Goal: Transaction & Acquisition: Purchase product/service

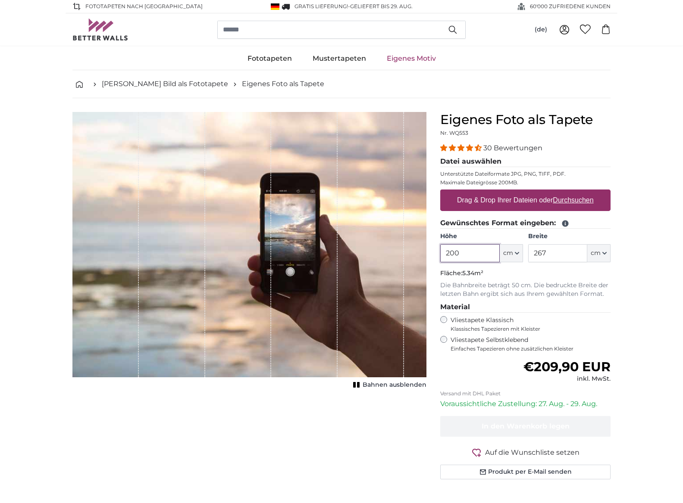
click at [468, 255] on input "200" at bounding box center [469, 253] width 59 height 18
type input "180"
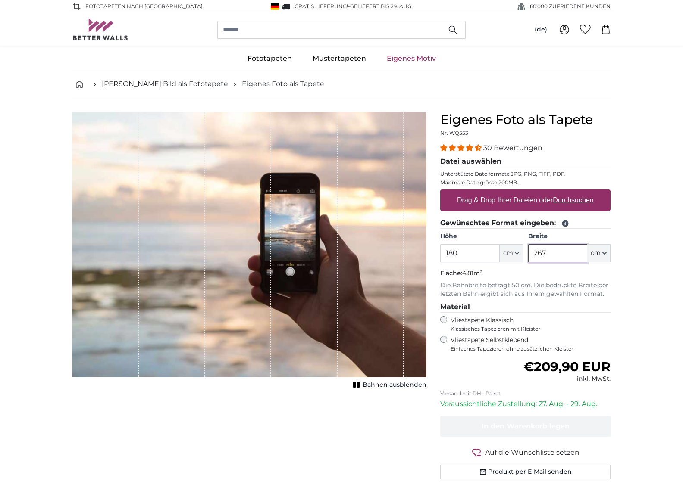
click at [471, 253] on input "267" at bounding box center [557, 253] width 59 height 18
type input "240"
click at [471, 200] on label "Drag & Drop Ihrer Dateien oder Durchsuchen" at bounding box center [525, 200] width 144 height 17
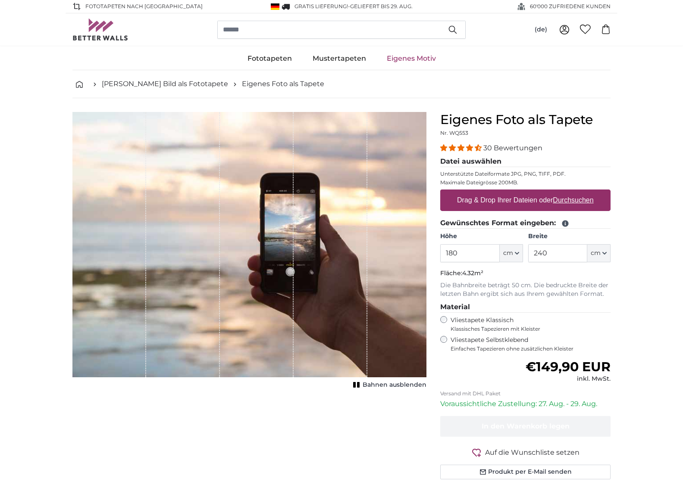
click at [471, 192] on input "Drag & Drop Ihrer Dateien oder Durchsuchen" at bounding box center [525, 191] width 170 height 3
type input "**********"
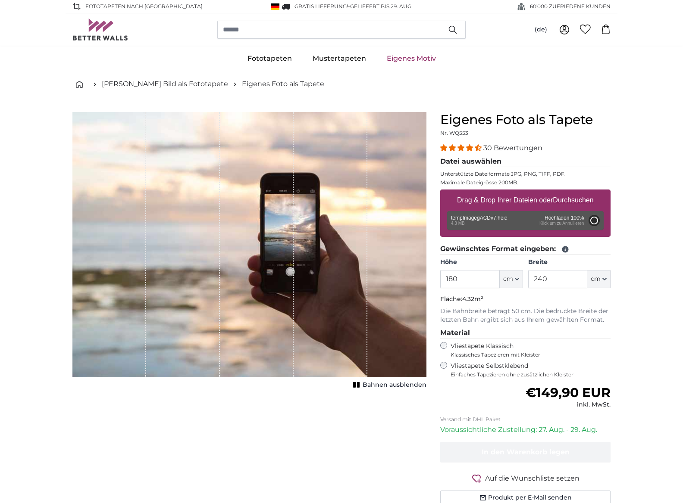
type input "200"
type input "266"
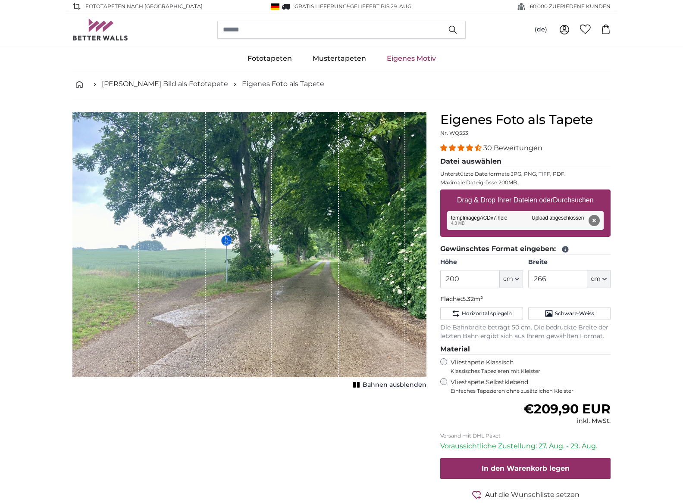
click at [374, 384] on span "Bahnen ausblenden" at bounding box center [394, 385] width 64 height 9
click at [468, 280] on input "200" at bounding box center [469, 279] width 59 height 18
type input "2"
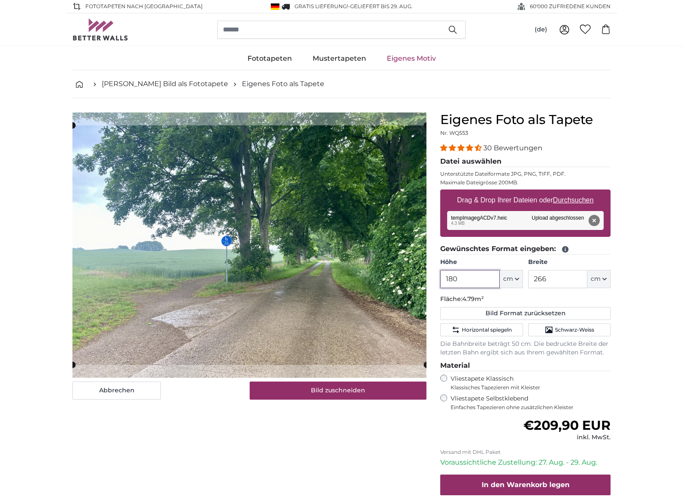
type input "180"
click at [471, 281] on input "266" at bounding box center [557, 279] width 59 height 18
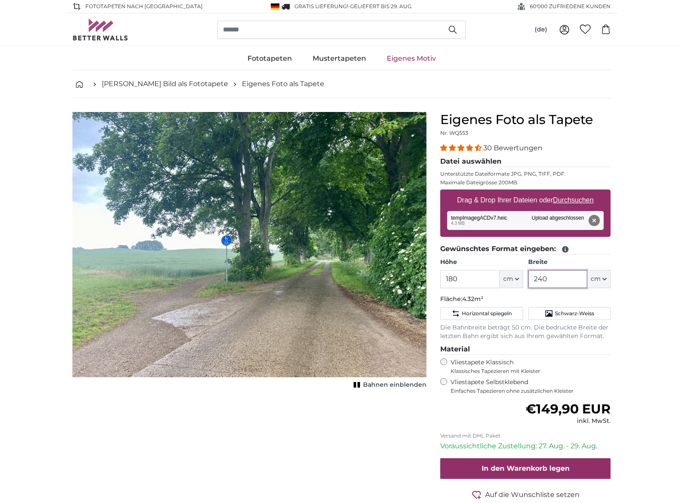
type input "240"
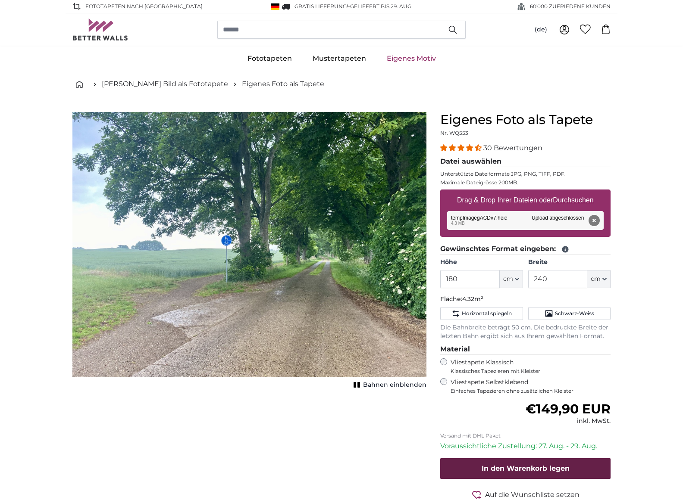
click at [471, 465] on span "In den Warenkorb legen" at bounding box center [525, 469] width 88 height 8
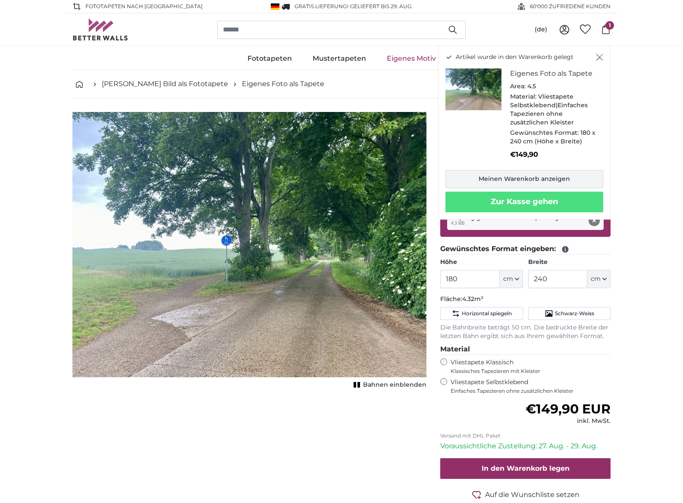
click at [471, 174] on link "Meinen Warenkorb anzeigen" at bounding box center [524, 179] width 158 height 18
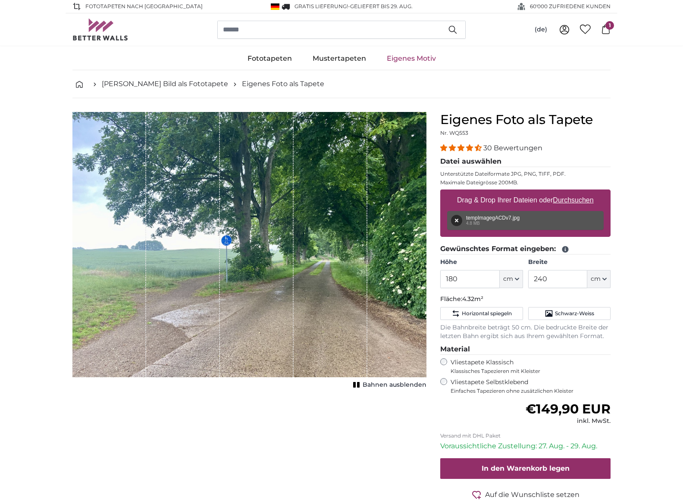
click at [456, 219] on button "Entfernen" at bounding box center [456, 220] width 11 height 11
